Goal: Information Seeking & Learning: Learn about a topic

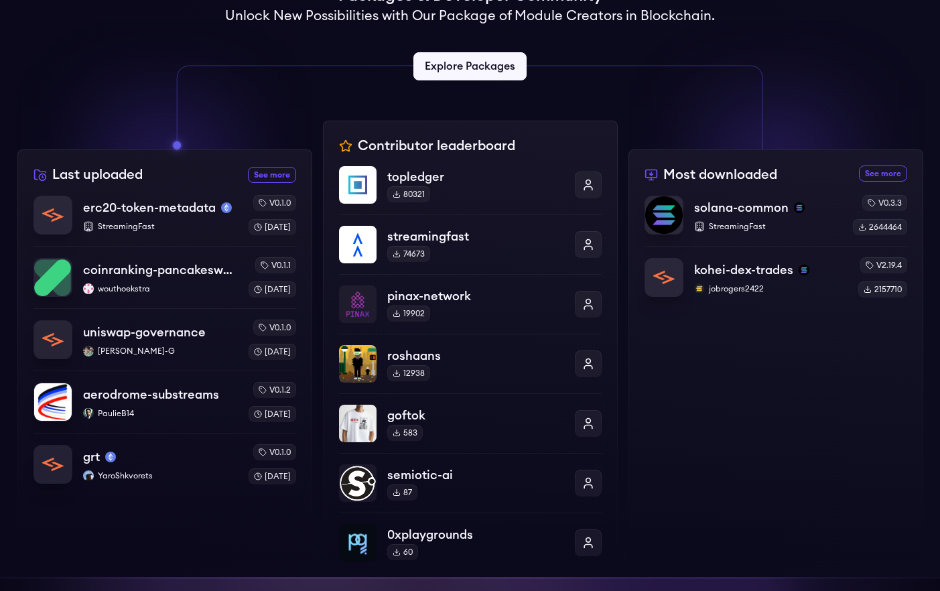
scroll to position [369, 0]
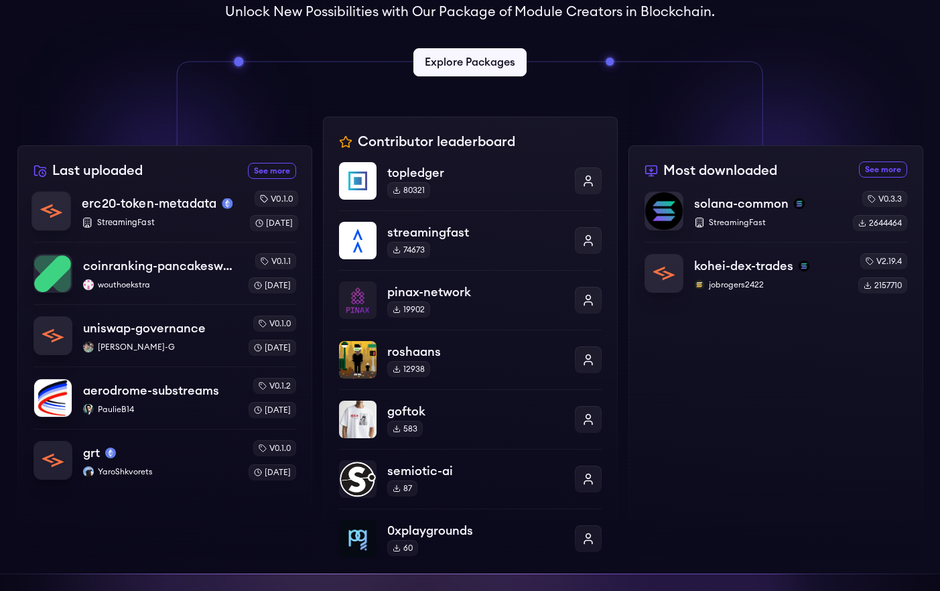
click at [166, 211] on p "erc20-token-metadata" at bounding box center [149, 203] width 135 height 19
click at [172, 402] on div "aerodrome-substreams PaulieB14" at bounding box center [160, 398] width 157 height 34
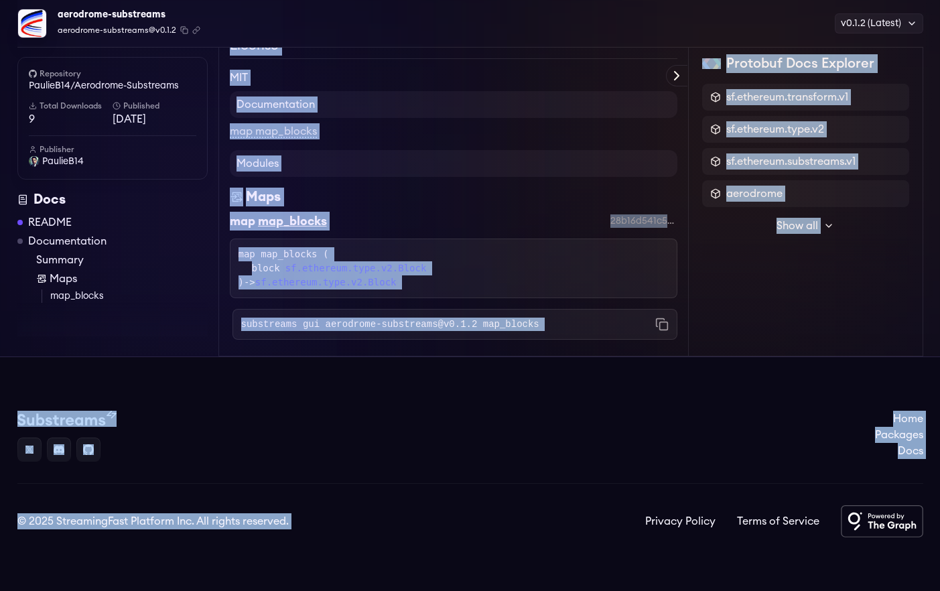
scroll to position [1723, 0]
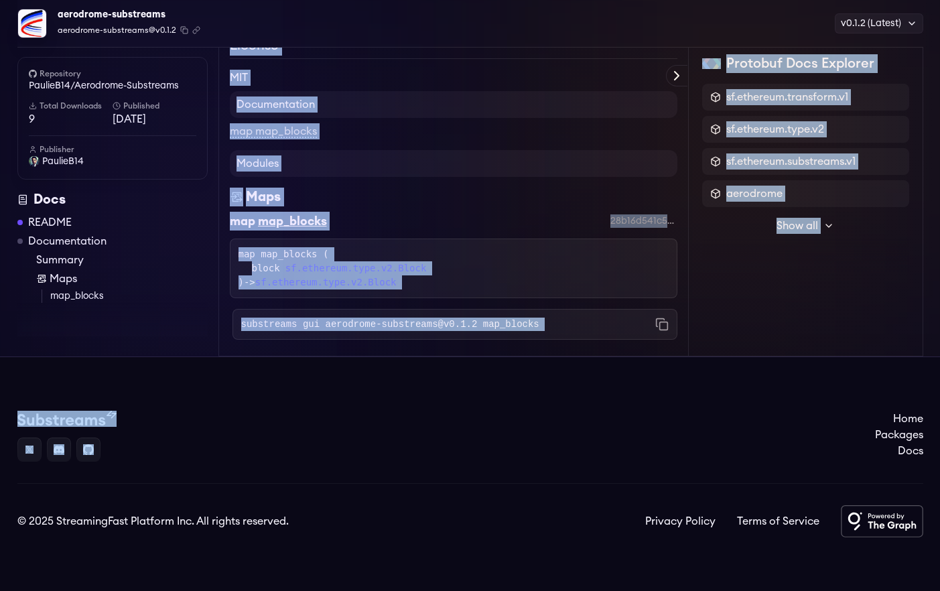
drag, startPoint x: 231, startPoint y: 137, endPoint x: 613, endPoint y: 389, distance: 457.2
copy body "Readme Aerodrome Substreams (Base) Stream Aerodrome Finance on Base: swaps, liq…"
click at [52, 168] on span "PaulieB14" at bounding box center [63, 161] width 42 height 13
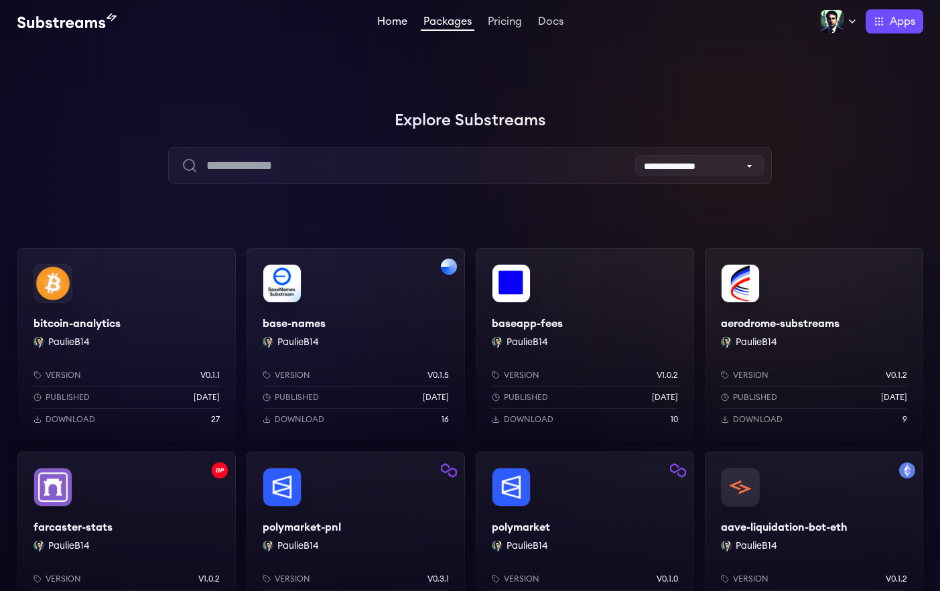
click at [396, 23] on link "Home" at bounding box center [393, 22] width 36 height 13
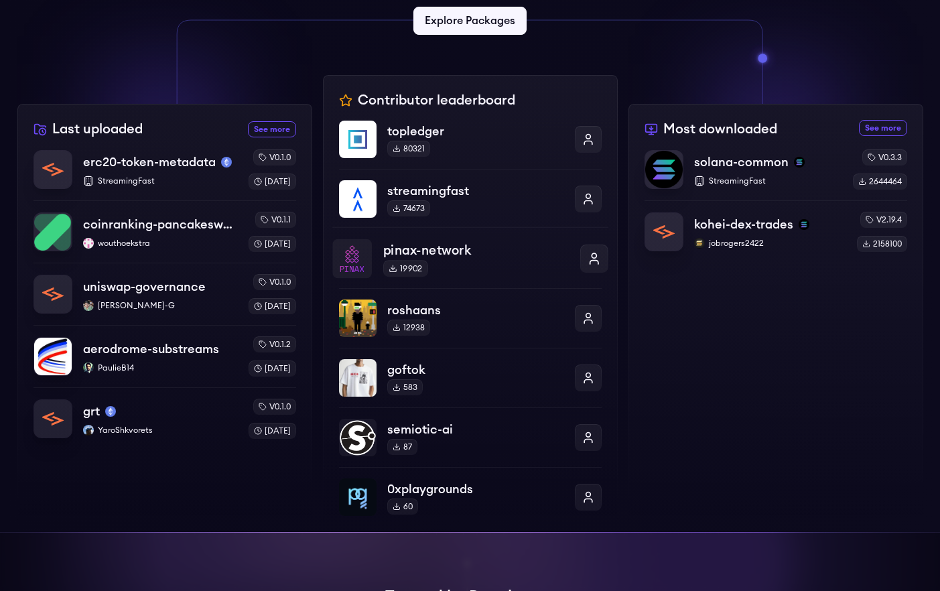
scroll to position [393, 0]
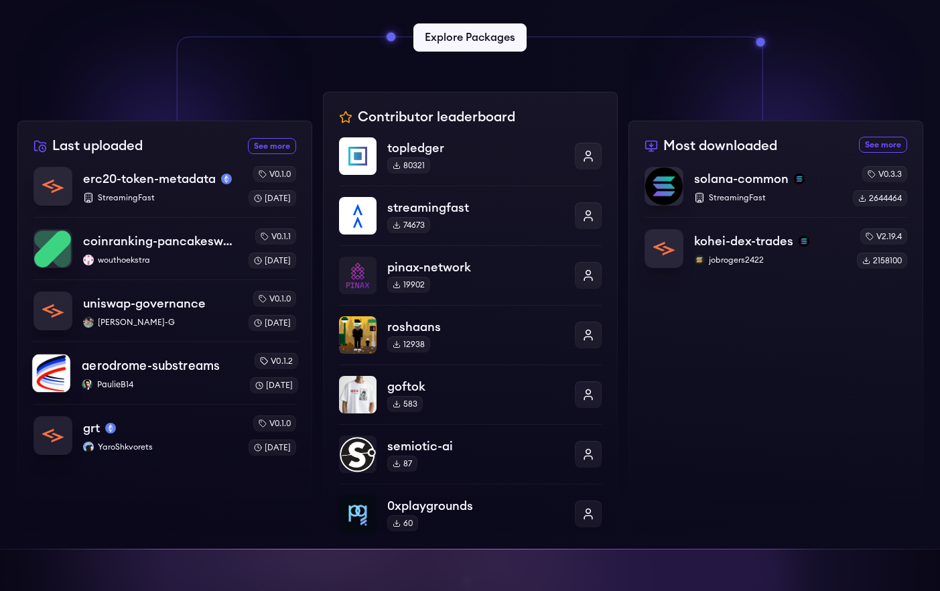
click at [159, 376] on div "aerodrome-substreams PaulieB14" at bounding box center [160, 373] width 157 height 34
